Goal: Task Accomplishment & Management: Manage account settings

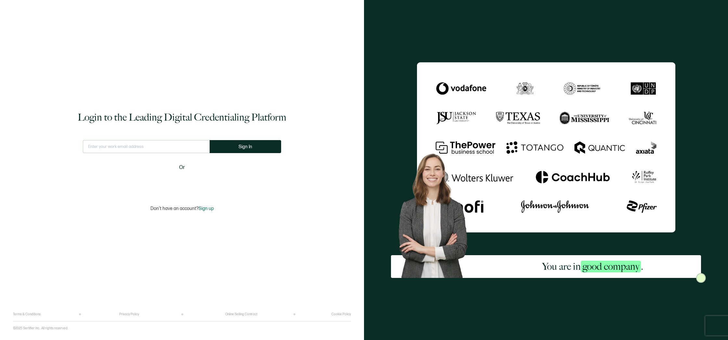
click at [201, 187] on div "Sign in with Google. Opens in new tab" at bounding box center [182, 183] width 75 height 14
drag, startPoint x: 172, startPoint y: 142, endPoint x: 193, endPoint y: 144, distance: 21.3
type input "[PERSON_NAME][EMAIL_ADDRESS][DOMAIN_NAME]"
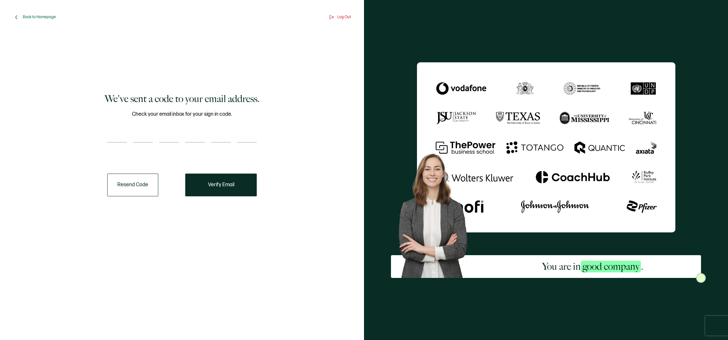
click at [109, 134] on input "number" at bounding box center [116, 136] width 19 height 13
type input "1"
type input "8"
type input "3"
type input "7"
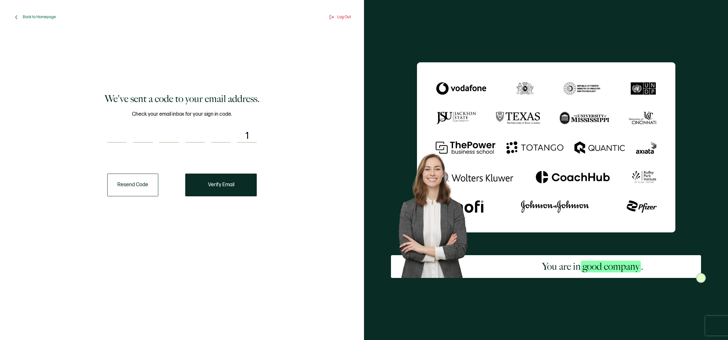
type input "3"
type input "8"
click at [236, 191] on div "Resend Code" at bounding box center [181, 184] width 149 height 23
